Goal: Check status: Check status

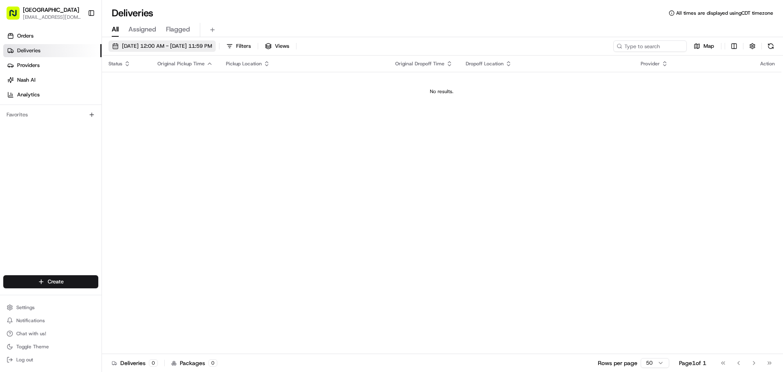
click at [154, 43] on span "[DATE] 12:00 AM - [DATE] 11:59 PM" at bounding box center [167, 45] width 90 height 7
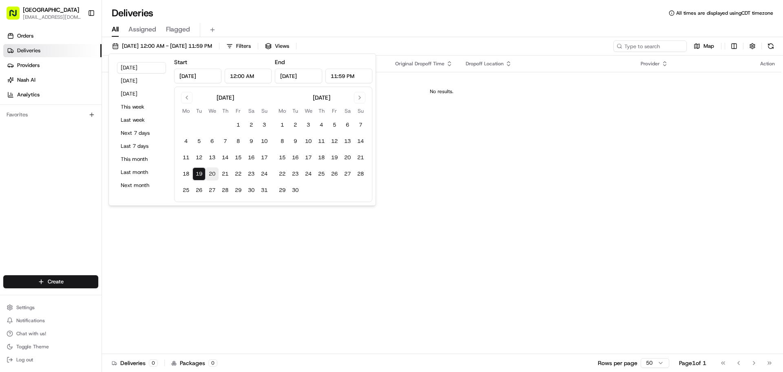
click at [209, 170] on button "20" at bounding box center [212, 173] width 13 height 13
type input "[DATE]"
click at [353, 9] on div "Deliveries All times are displayed using CDT timezone" at bounding box center [442, 13] width 681 height 13
